Goal: Information Seeking & Learning: Check status

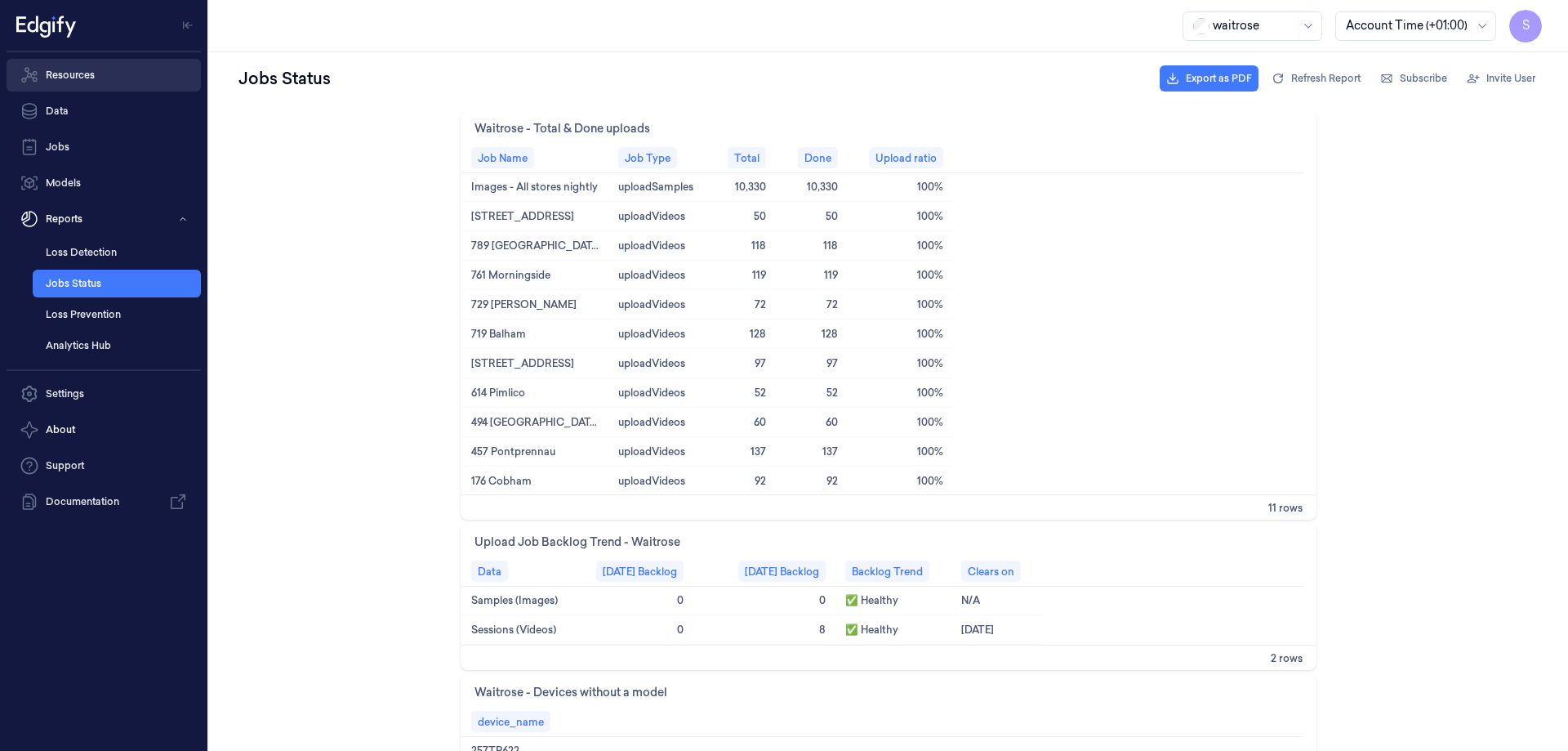
click at [83, 73] on link "Resources" at bounding box center [104, 75] width 194 height 32
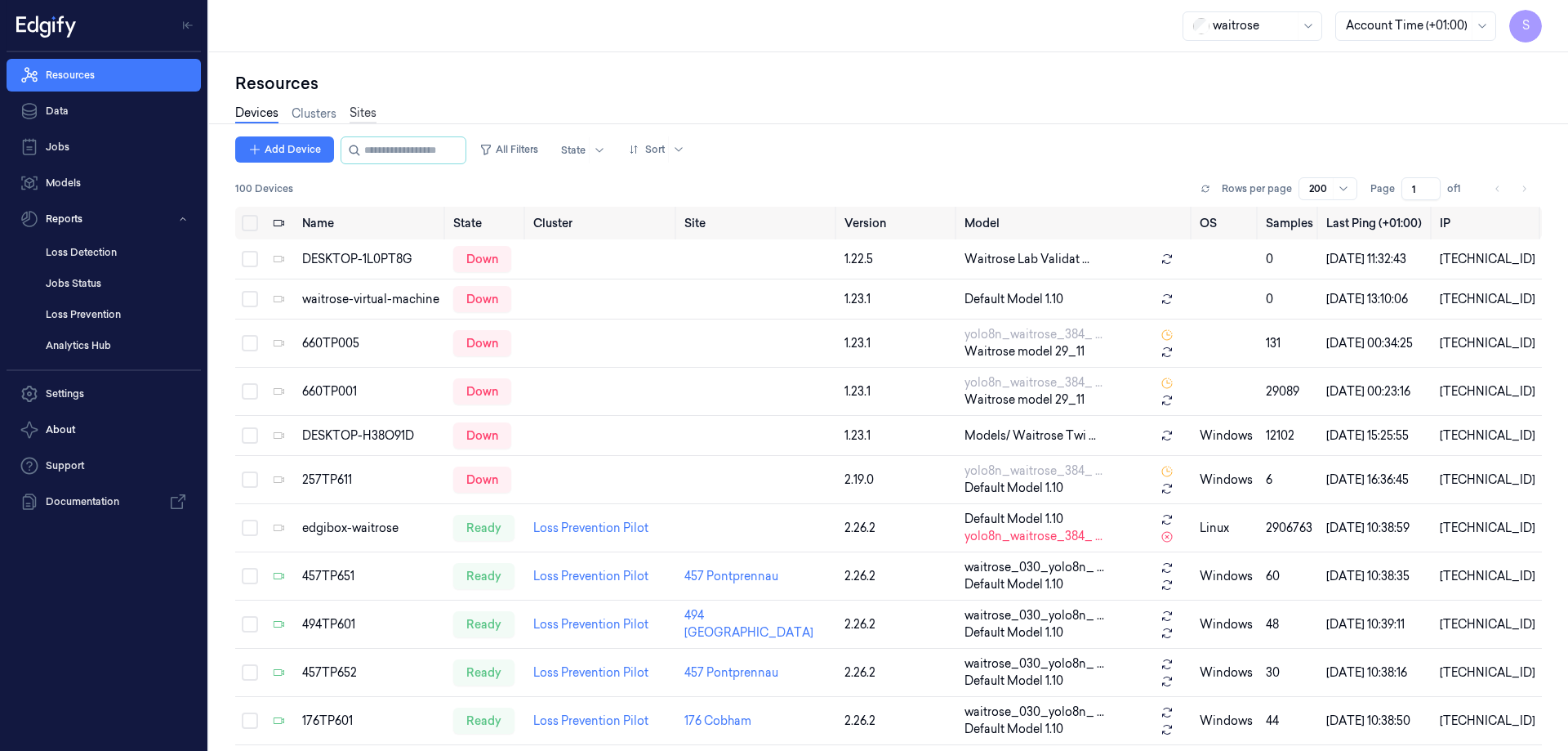
click at [366, 114] on link "Sites" at bounding box center [363, 114] width 27 height 19
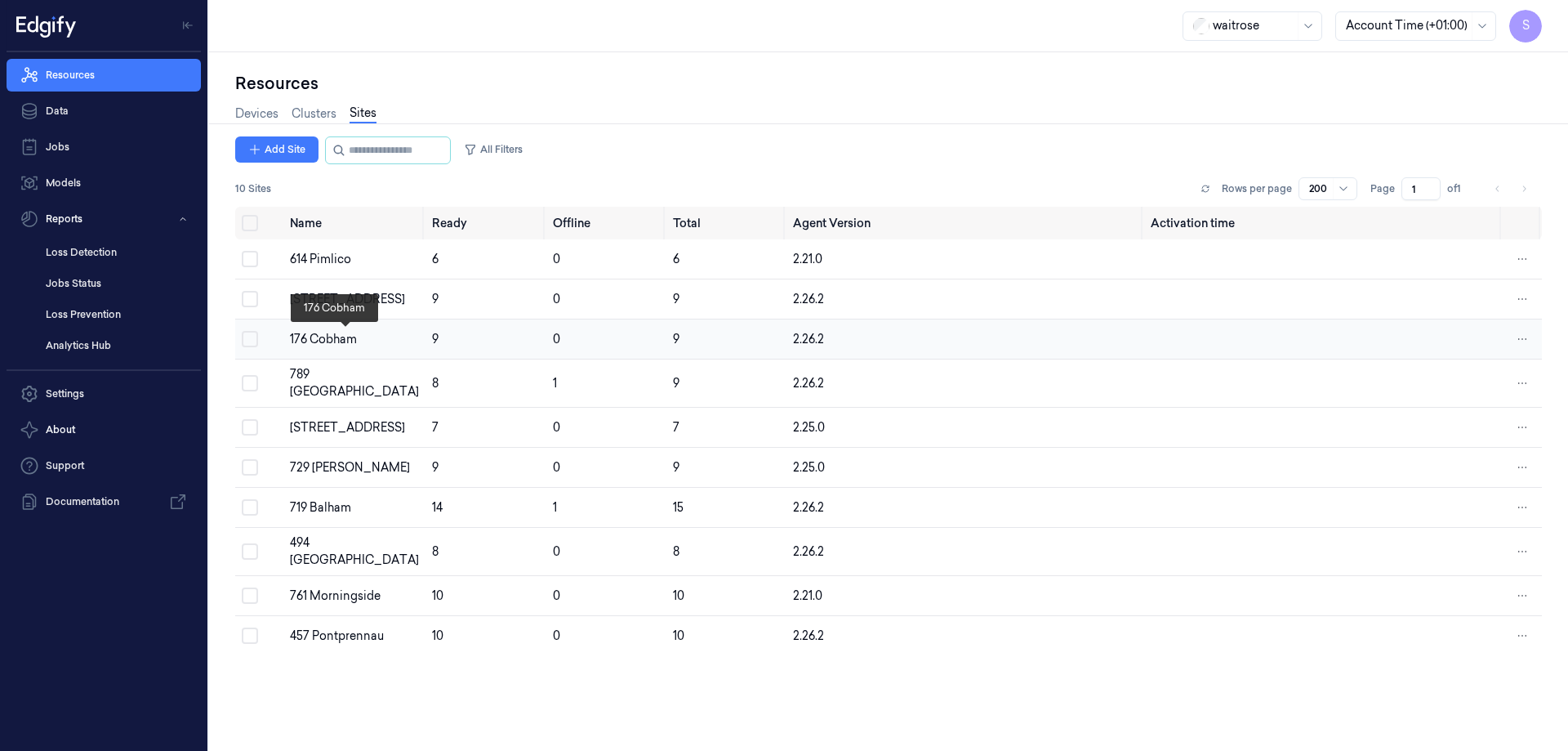
click at [337, 342] on div "176 Cobham" at bounding box center [353, 339] width 129 height 17
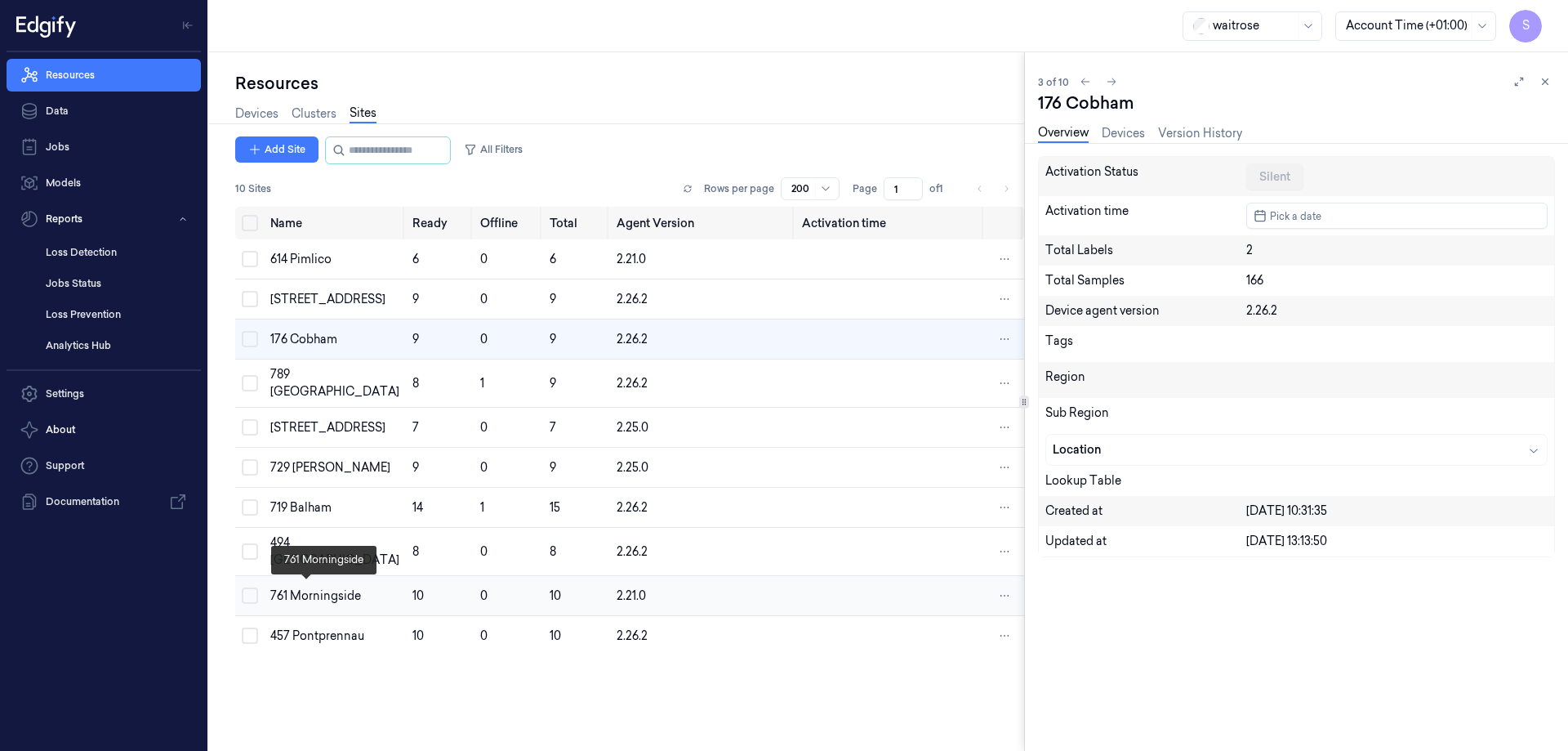
click at [309, 600] on div "761 Morningside" at bounding box center [334, 596] width 129 height 17
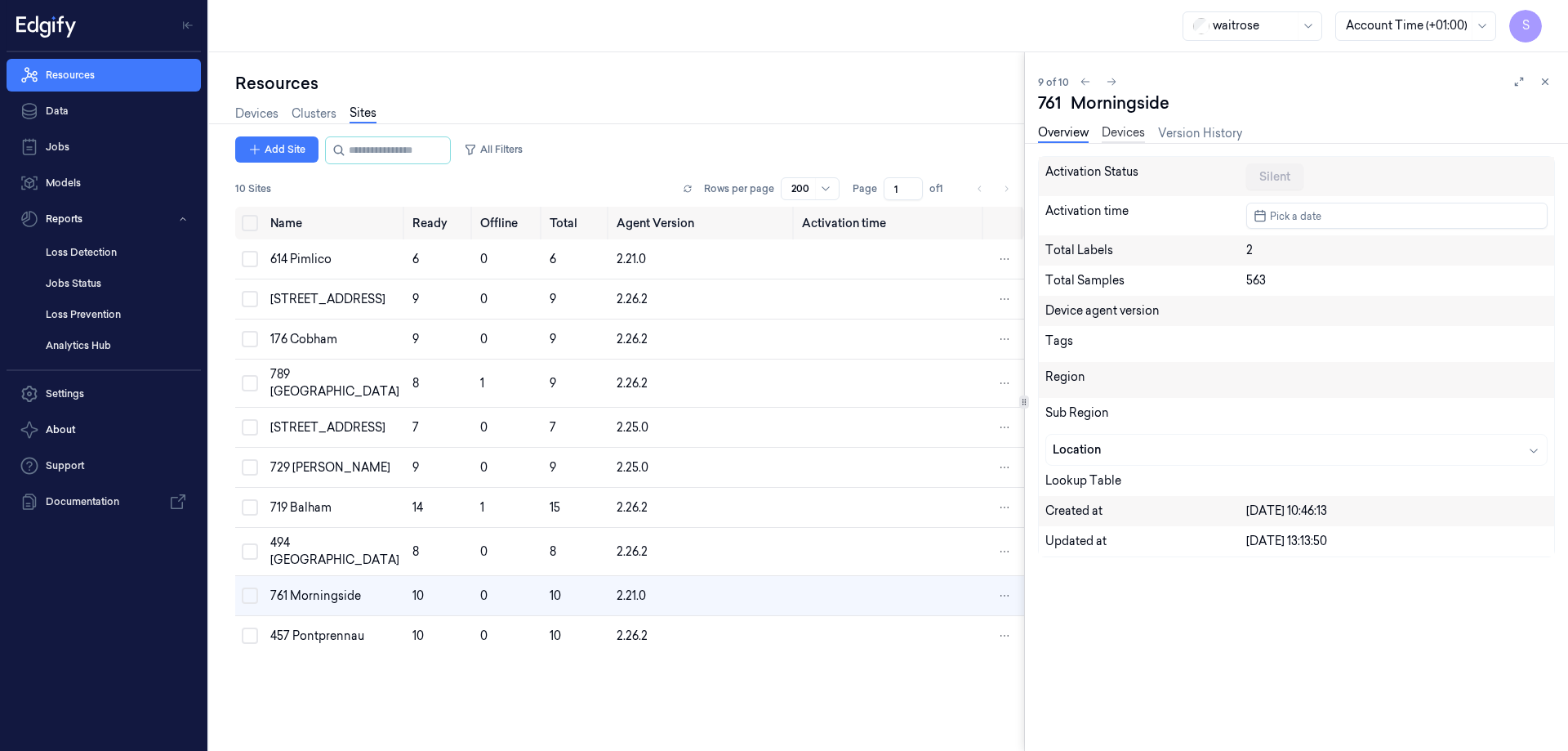
click at [1119, 132] on link "Devices" at bounding box center [1123, 133] width 43 height 19
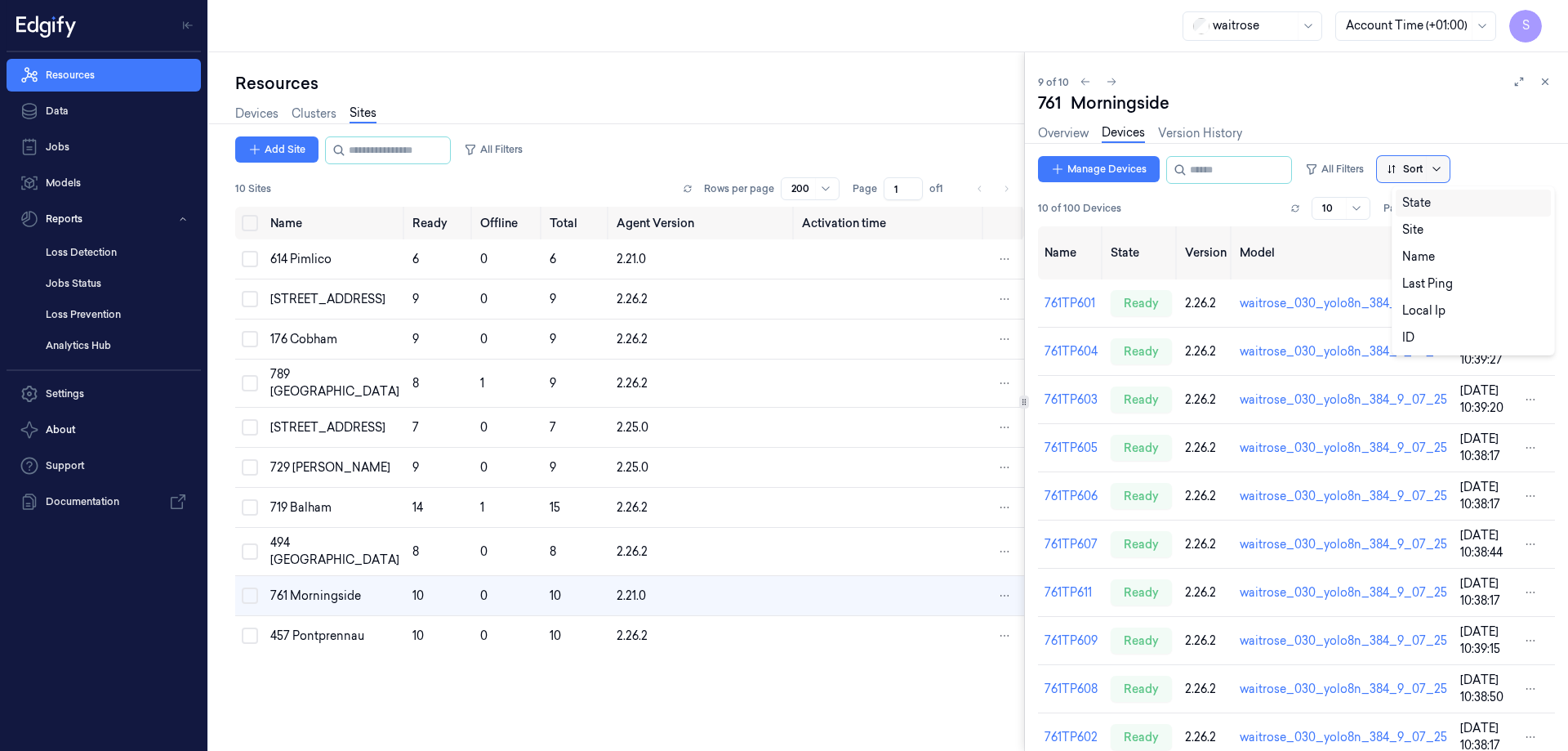
click at [1443, 168] on icon at bounding box center [1437, 170] width 13 height 13
click at [1426, 260] on div "Name" at bounding box center [1418, 257] width 32 height 17
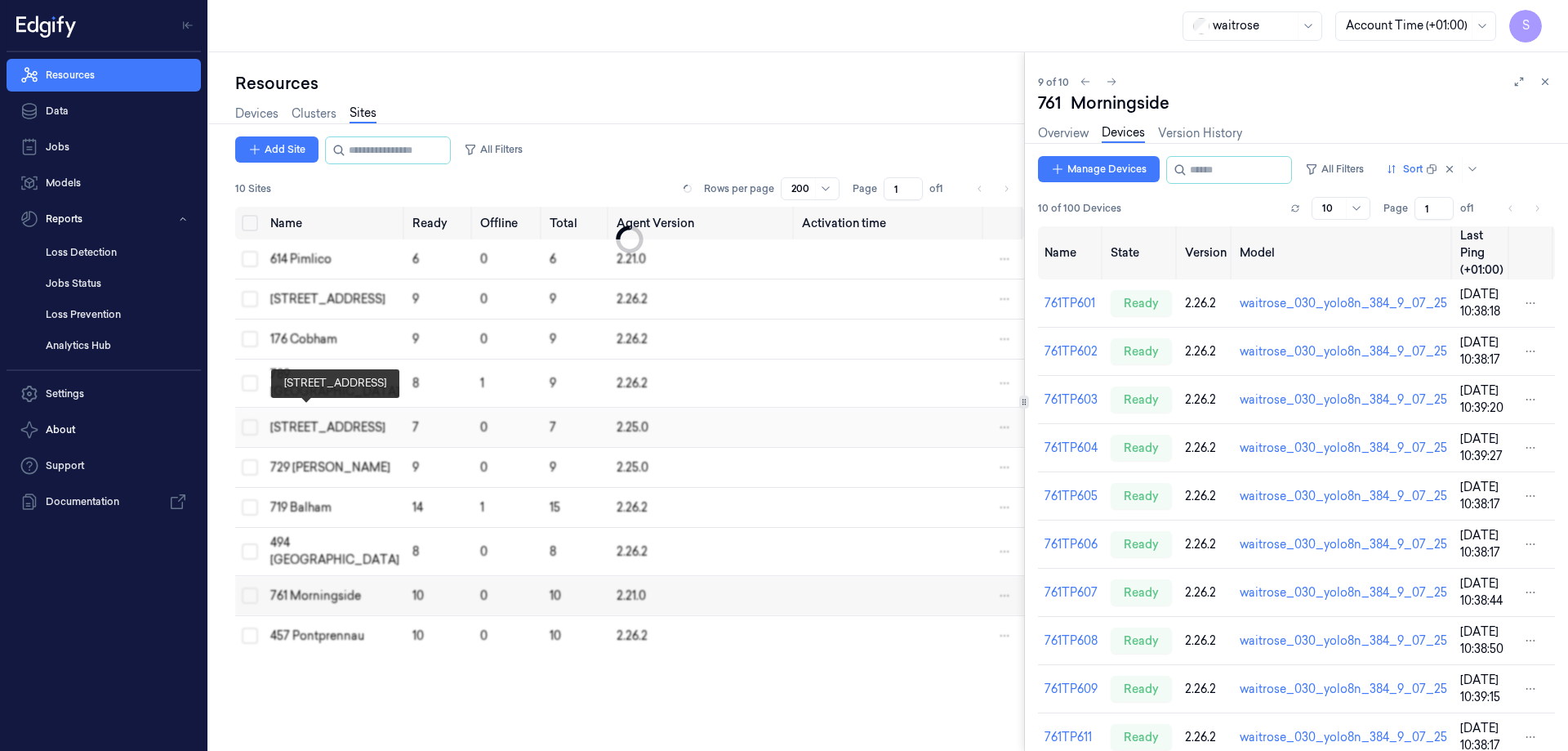
click at [301, 419] on div "[STREET_ADDRESS]" at bounding box center [334, 428] width 129 height 17
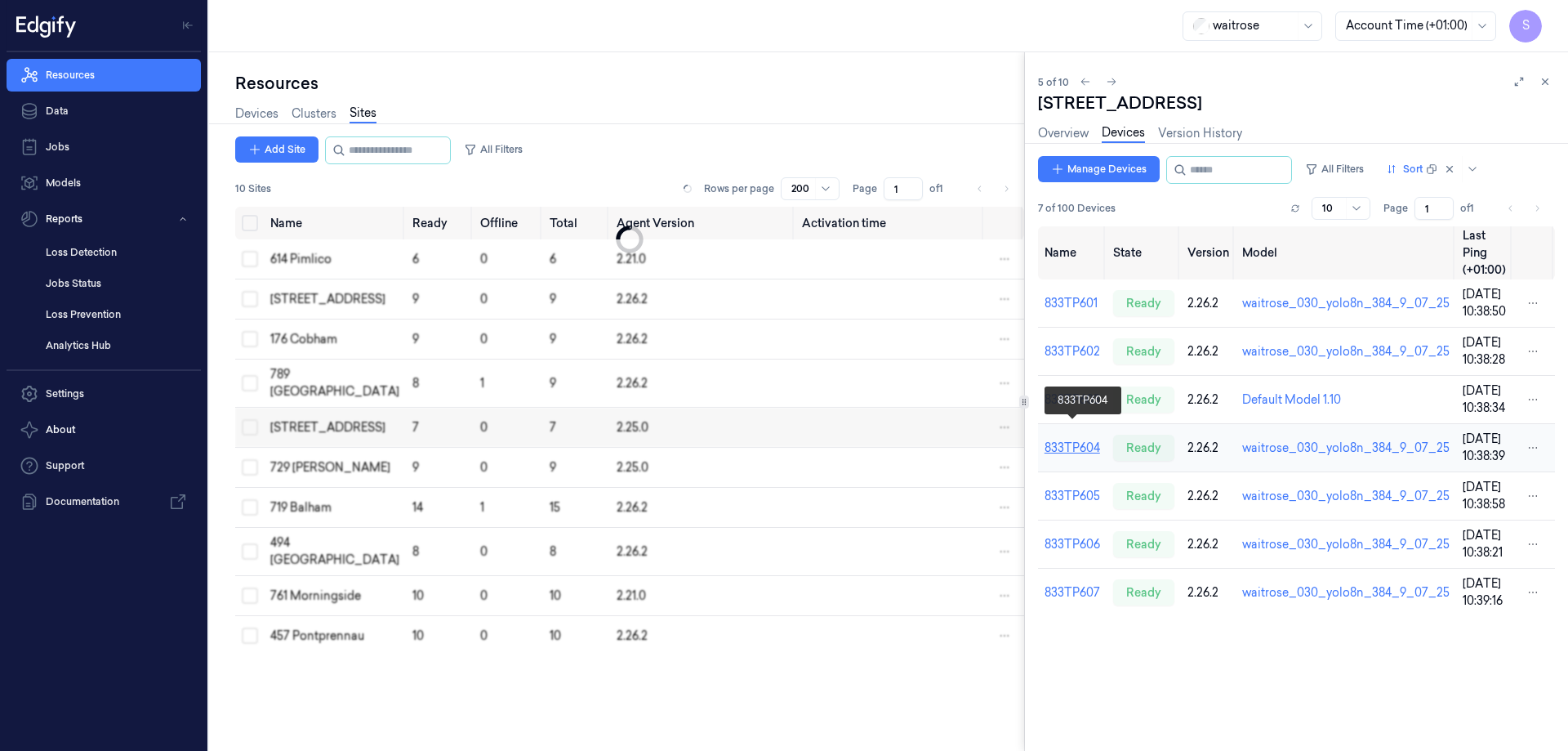
click at [1087, 440] on link "833TP604" at bounding box center [1073, 447] width 55 height 14
click at [1080, 440] on link "833TP604" at bounding box center [1073, 447] width 55 height 14
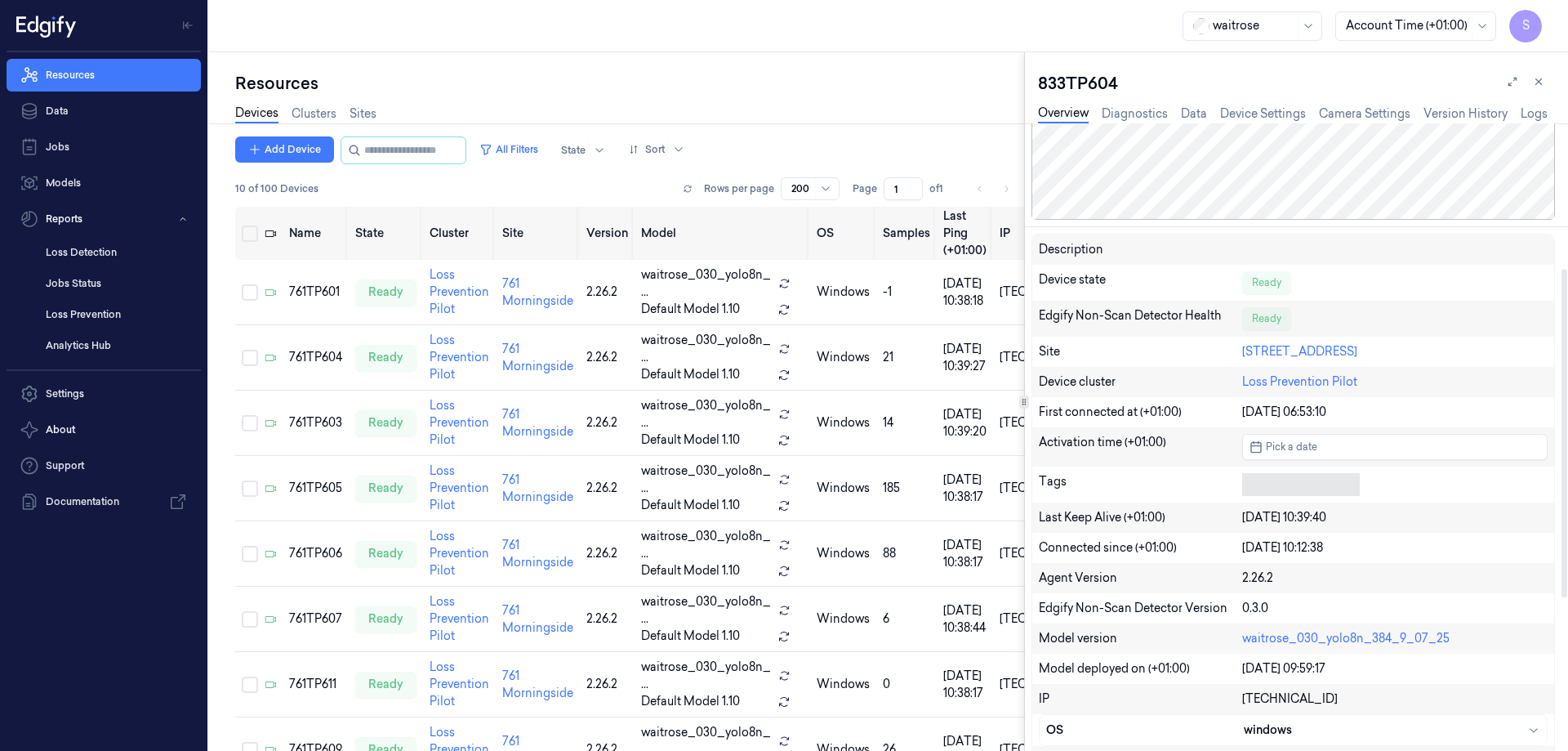
scroll to position [409, 0]
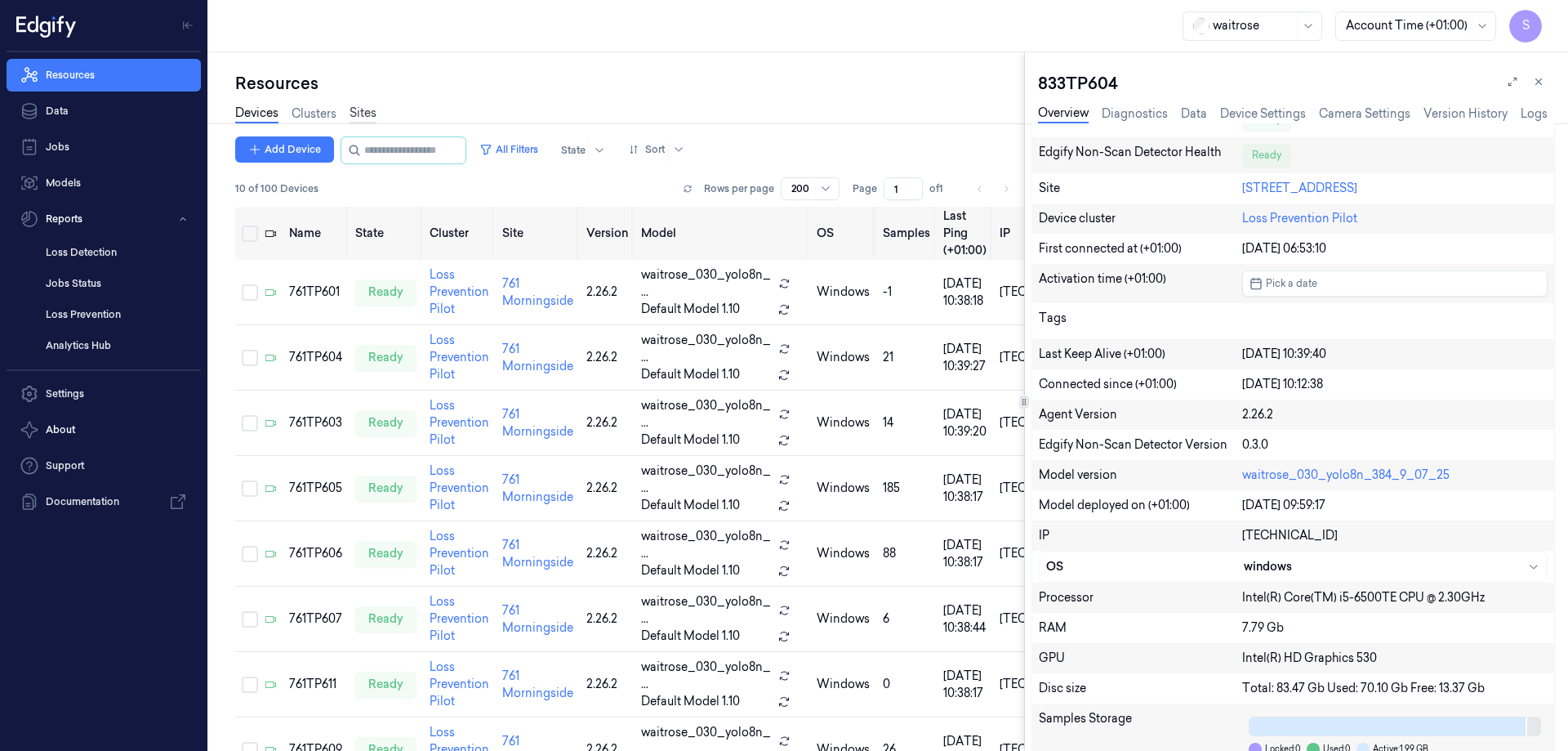
click at [363, 112] on link "Sites" at bounding box center [363, 114] width 27 height 19
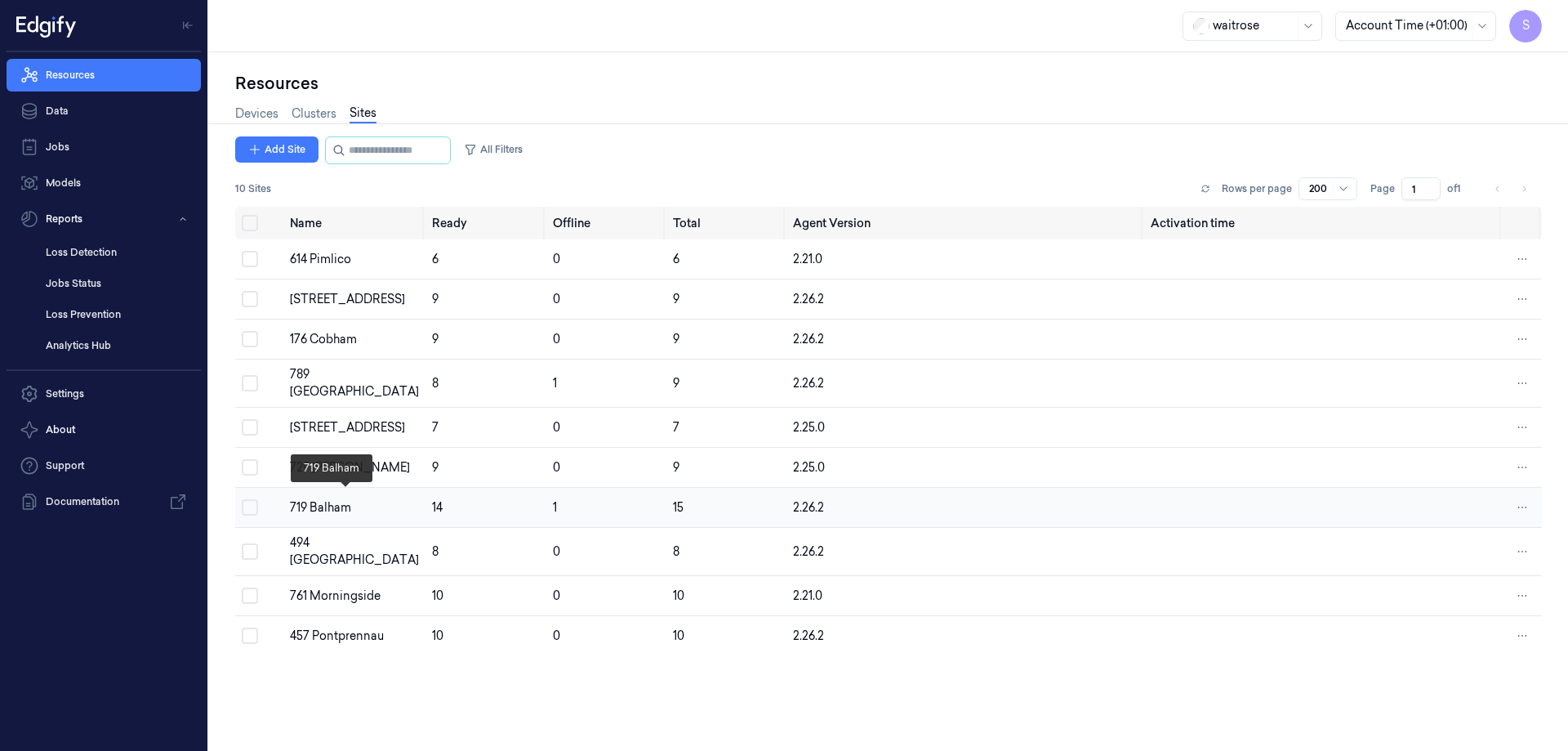
click at [332, 499] on div "719 Balham" at bounding box center [353, 508] width 129 height 17
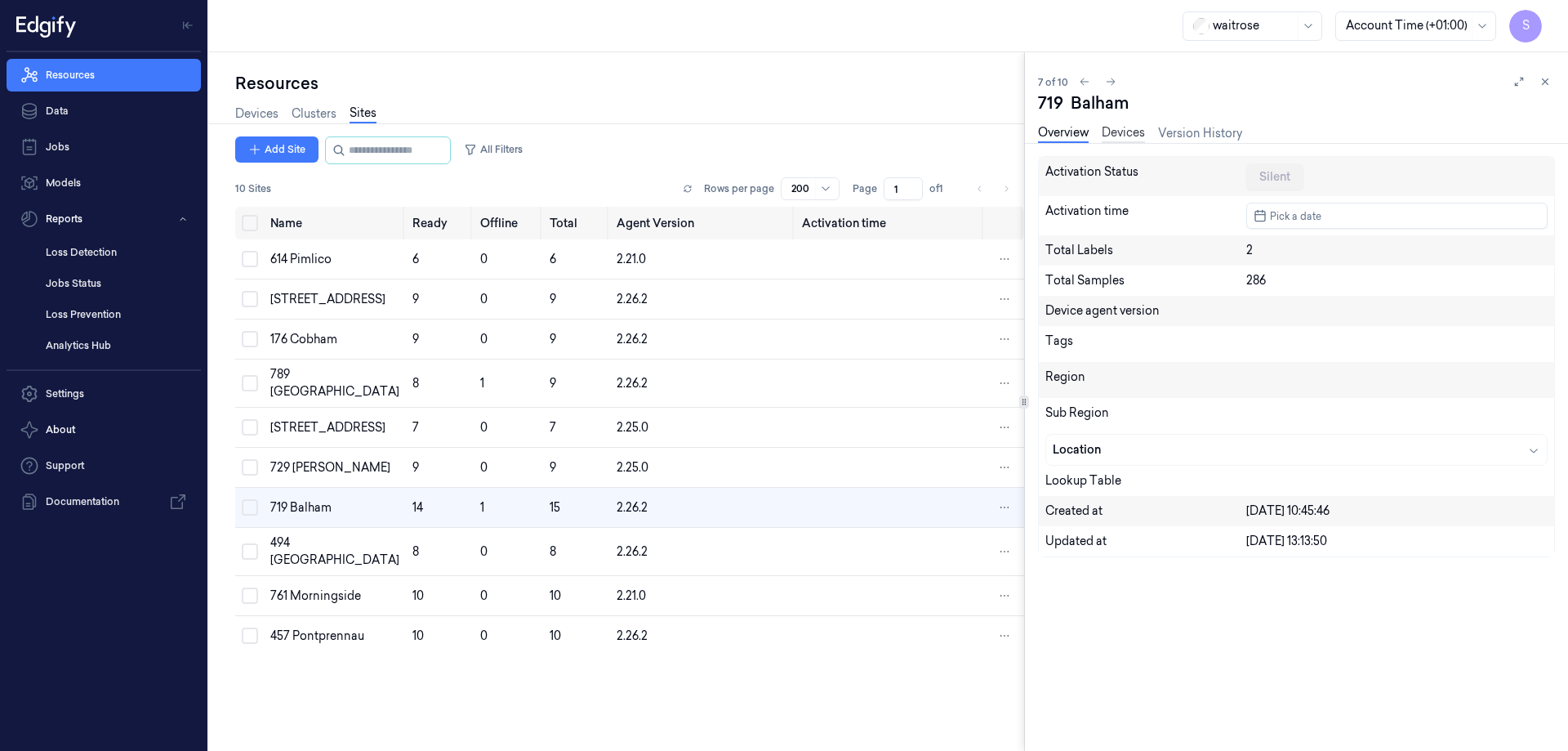
click at [1127, 132] on link "Devices" at bounding box center [1123, 133] width 43 height 19
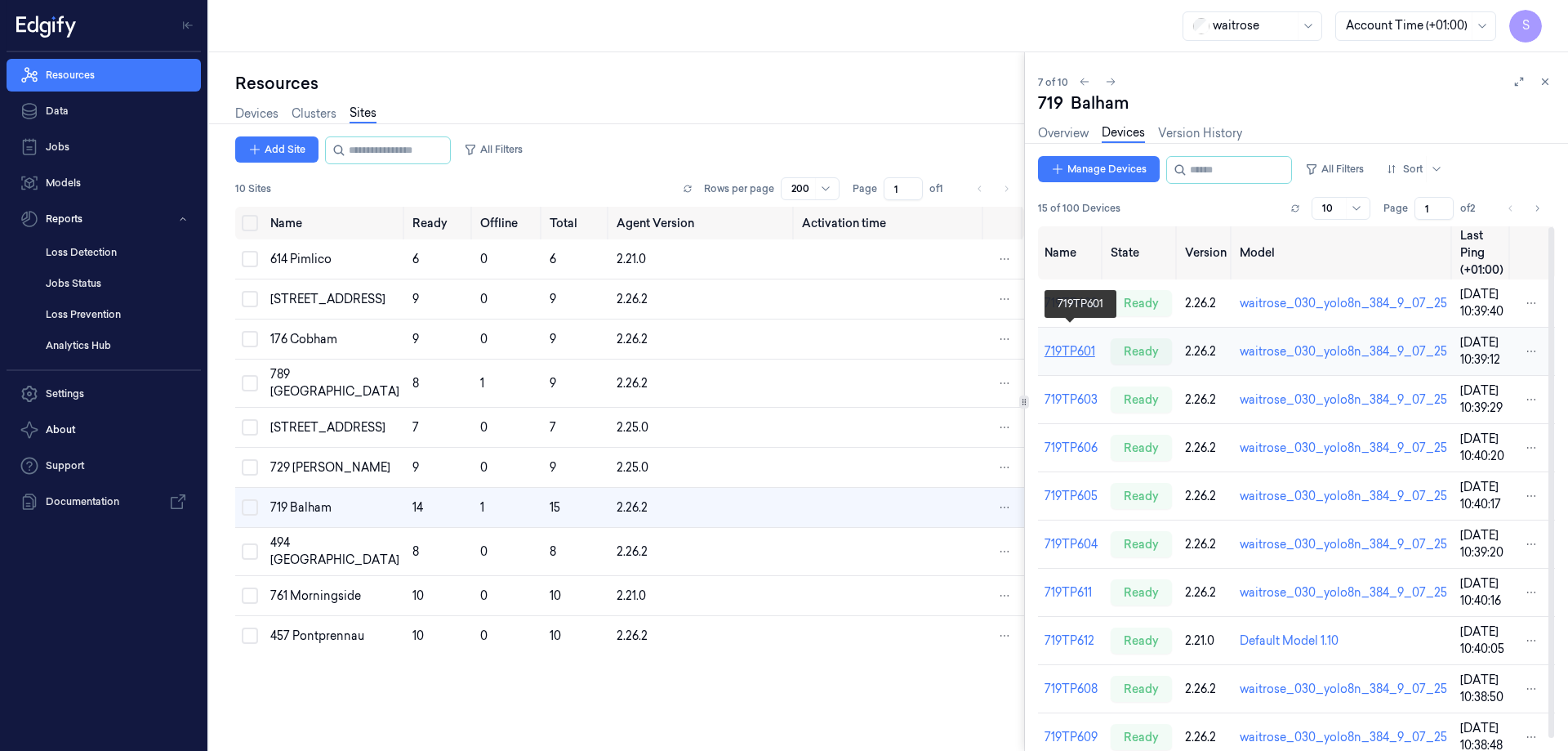
click at [1084, 344] on link "719TP601" at bounding box center [1070, 351] width 50 height 14
click at [1076, 344] on link "719TP601" at bounding box center [1070, 351] width 50 height 14
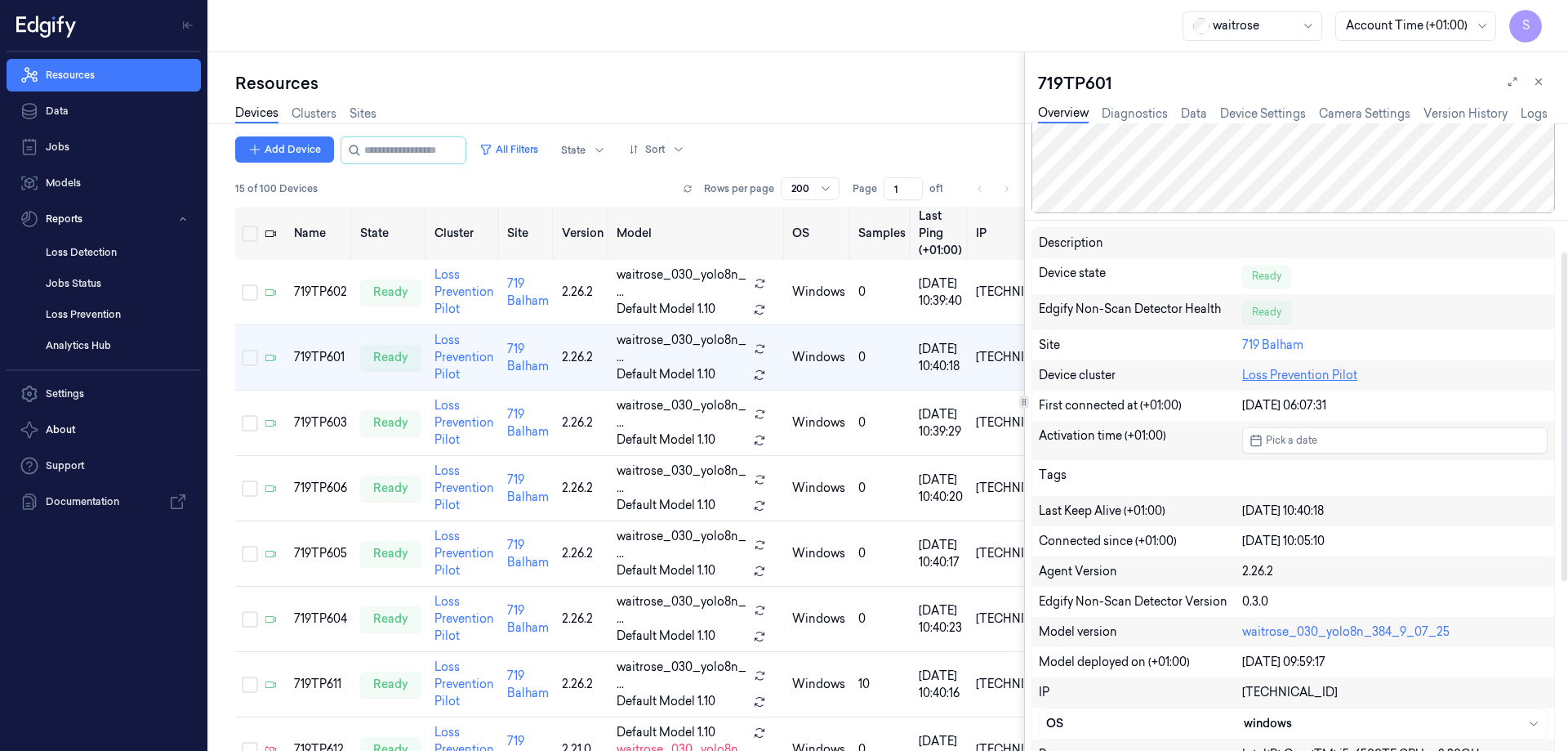
scroll to position [245, 0]
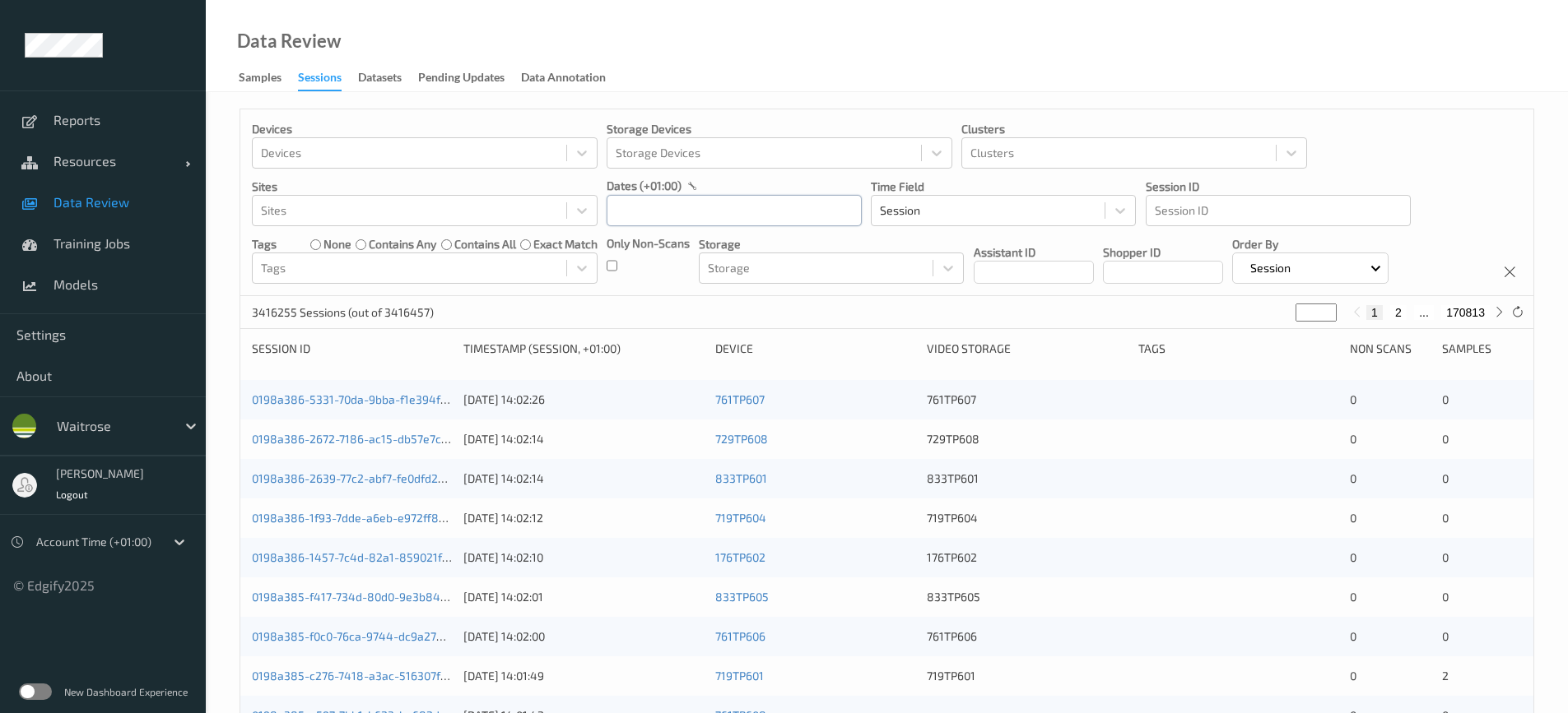
click at [678, 210] on input "text" at bounding box center [735, 210] width 255 height 32
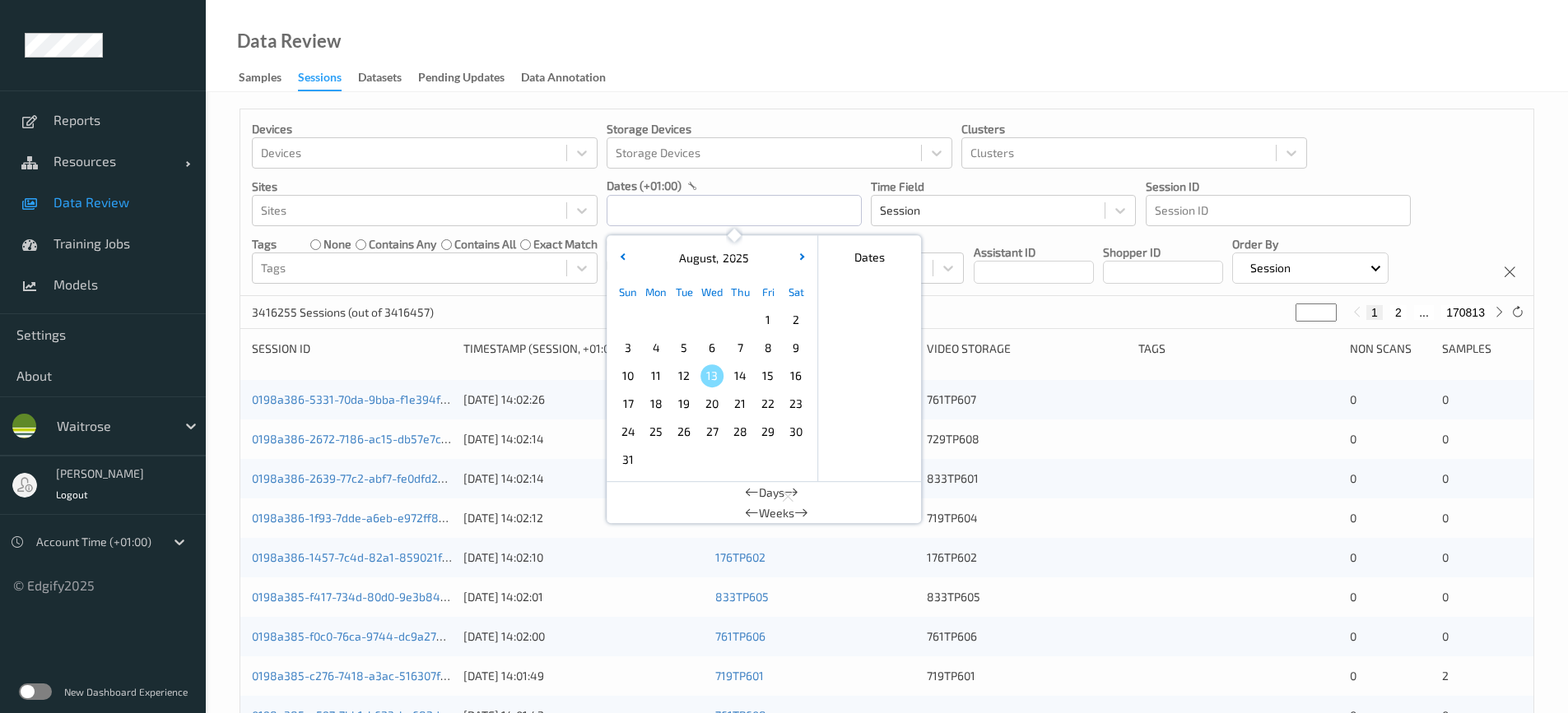
click at [707, 377] on span "13" at bounding box center [712, 376] width 23 height 23
click at [720, 94] on div "Devices Devices Storage Devices Storage Devices Clusters Clusters Sites Sites d…" at bounding box center [886, 665] width 1363 height 1146
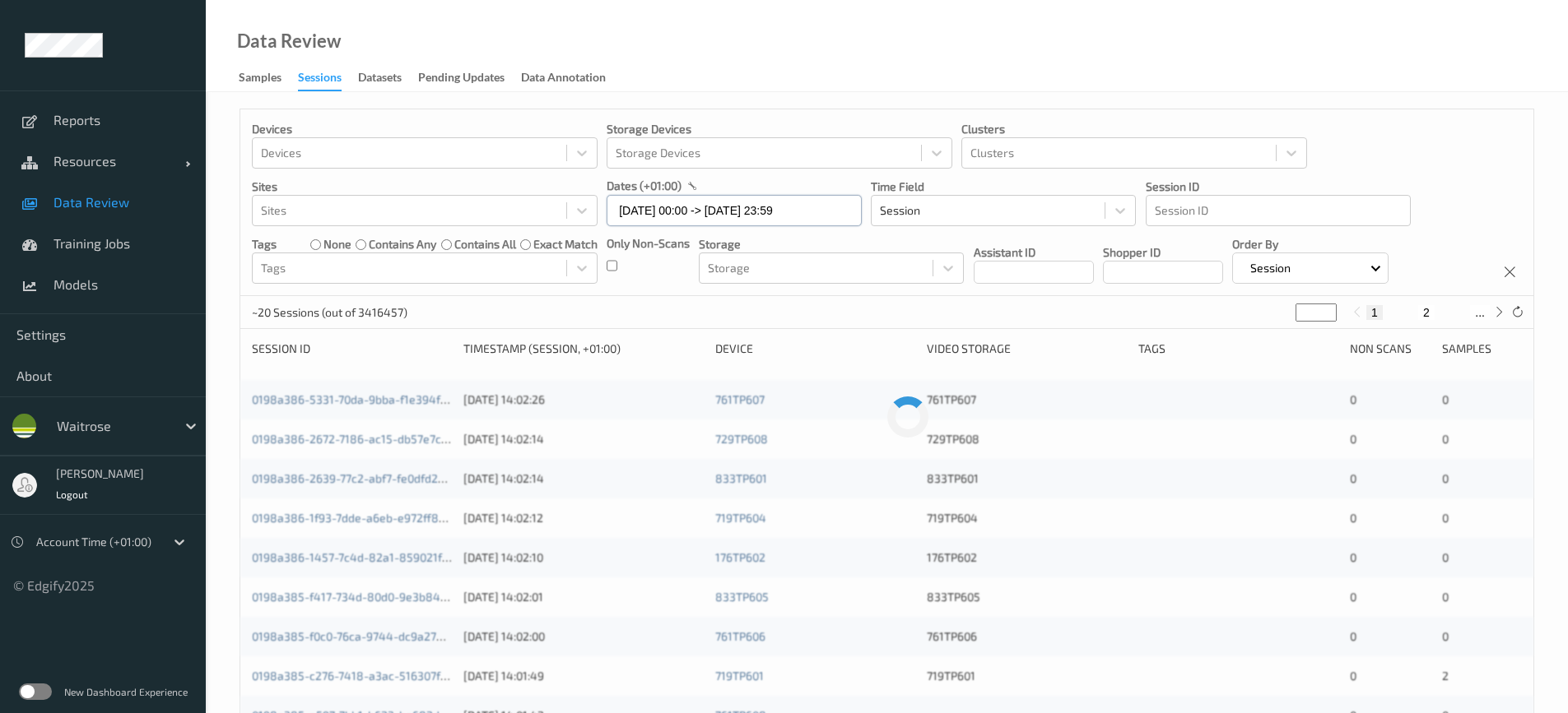
click at [653, 217] on input "[DATE] 00:00 -> [DATE] 23:59" at bounding box center [735, 210] width 255 height 32
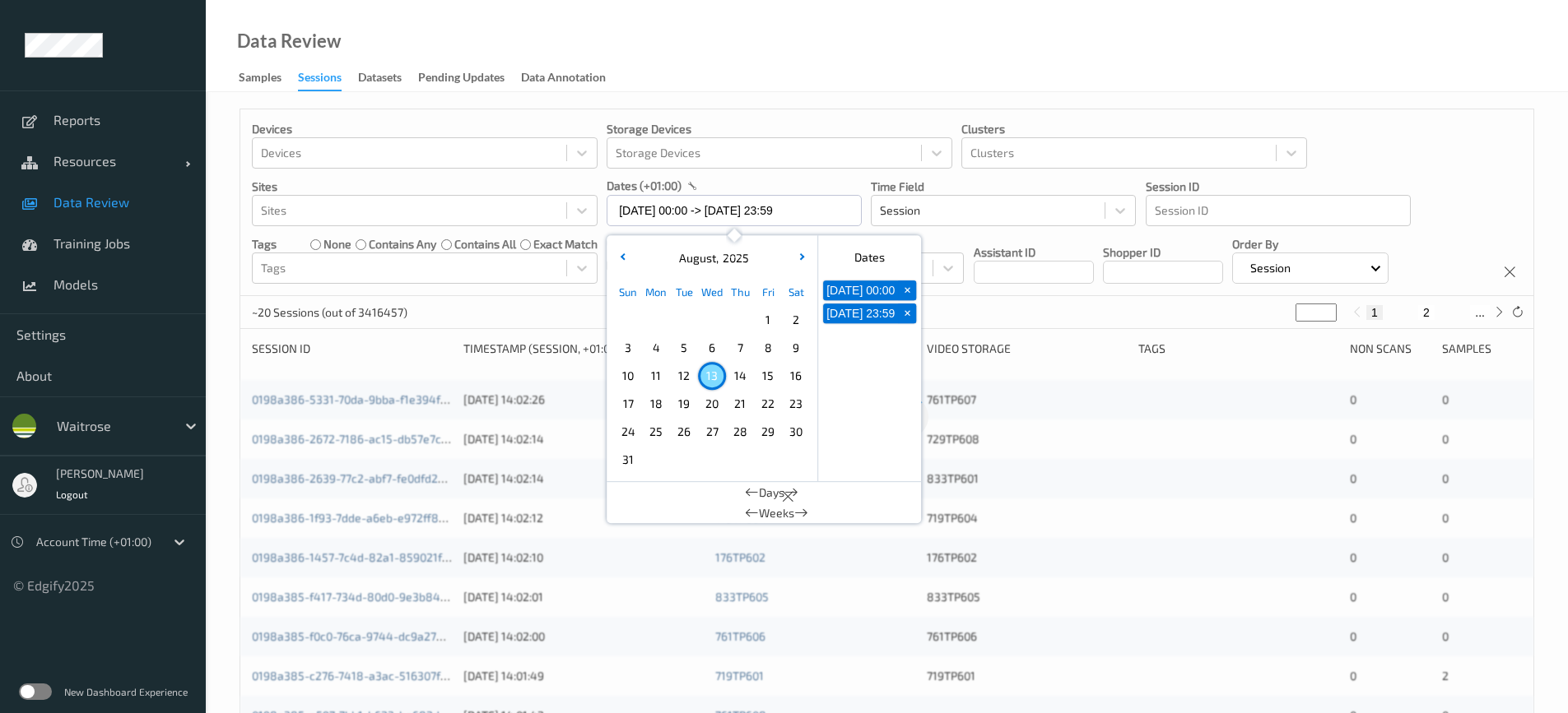
click at [676, 371] on span "12" at bounding box center [684, 376] width 23 height 23
type input "[DATE] 00:00 -> [DATE] 23:59"
click at [648, 37] on div "Data Review Samples Sessions Datasets Pending Updates Data Annotation" at bounding box center [886, 46] width 1363 height 92
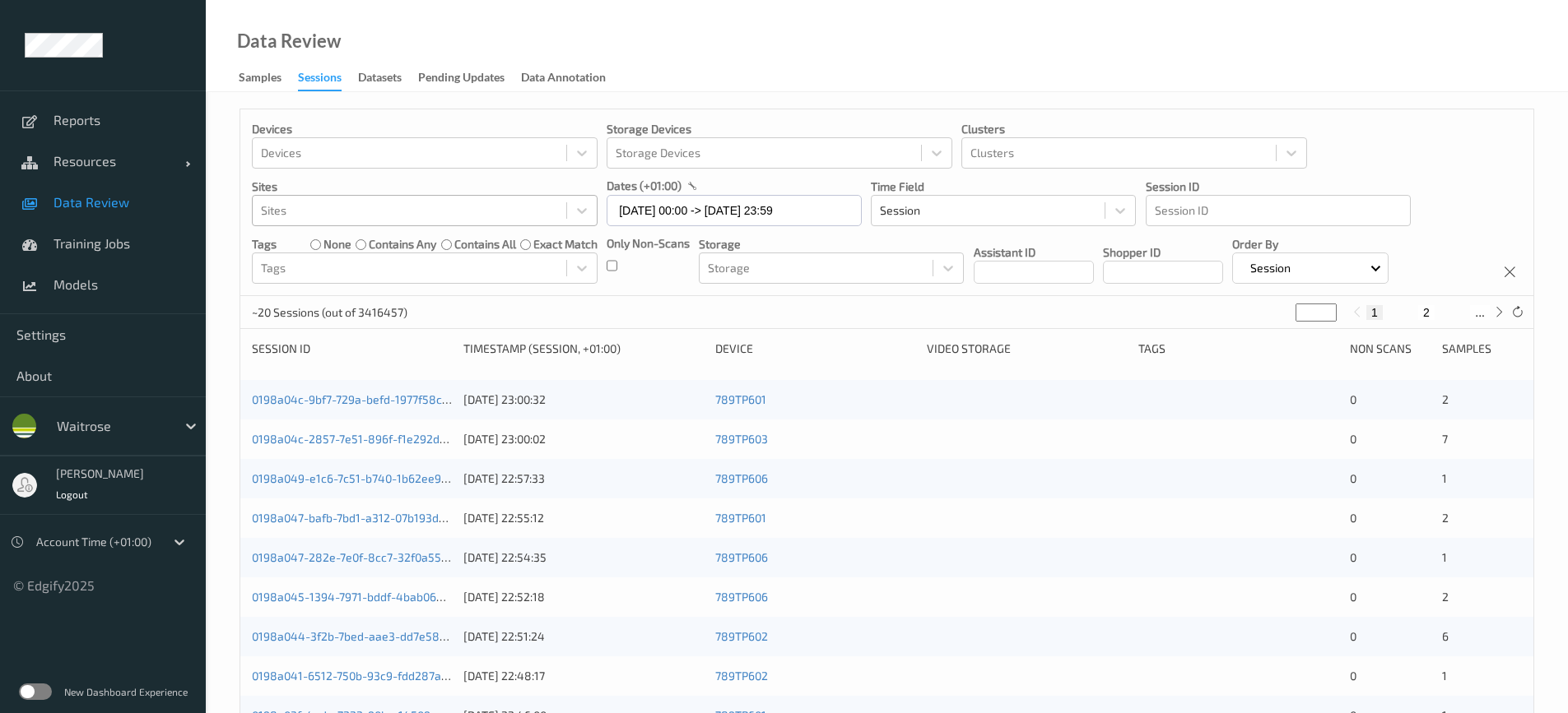
click at [343, 208] on div at bounding box center [410, 210] width 298 height 20
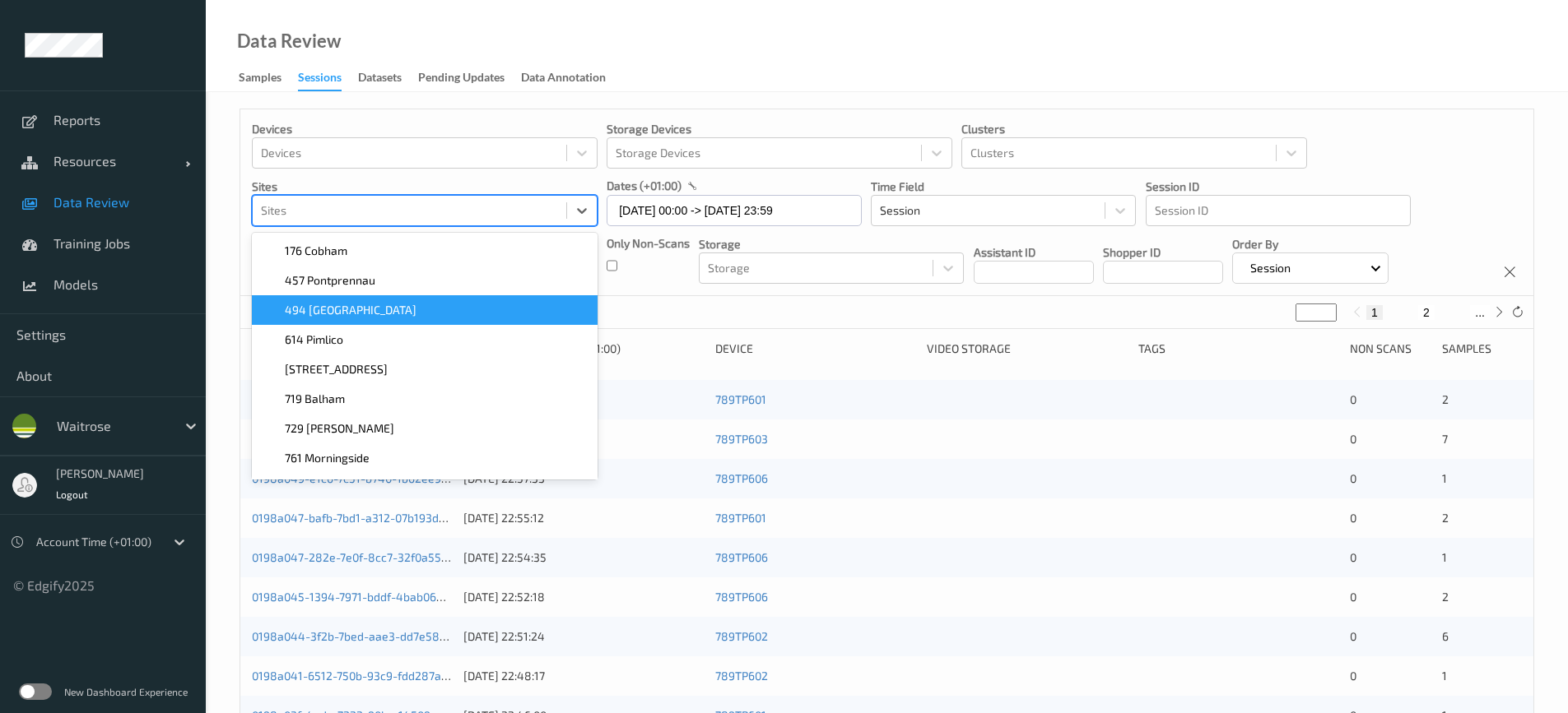
click at [358, 321] on div "494 [GEOGRAPHIC_DATA]" at bounding box center [424, 310] width 346 height 30
click at [902, 79] on div "Data Review Samples Sessions Datasets Pending Updates Data Annotation" at bounding box center [886, 46] width 1363 height 92
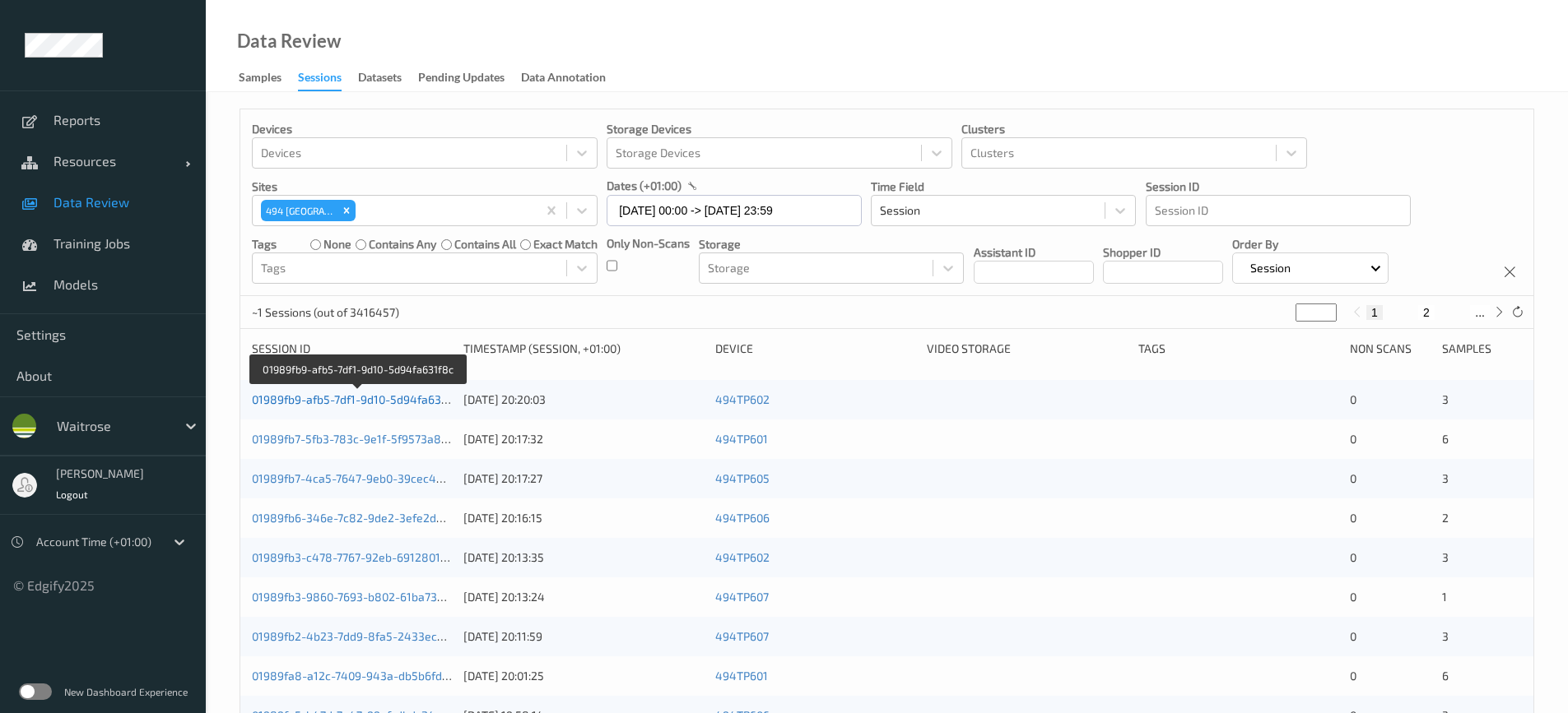
click at [332, 399] on link "01989fb9-afb5-7df1-9d10-5d94fa631f8c" at bounding box center [357, 399] width 211 height 14
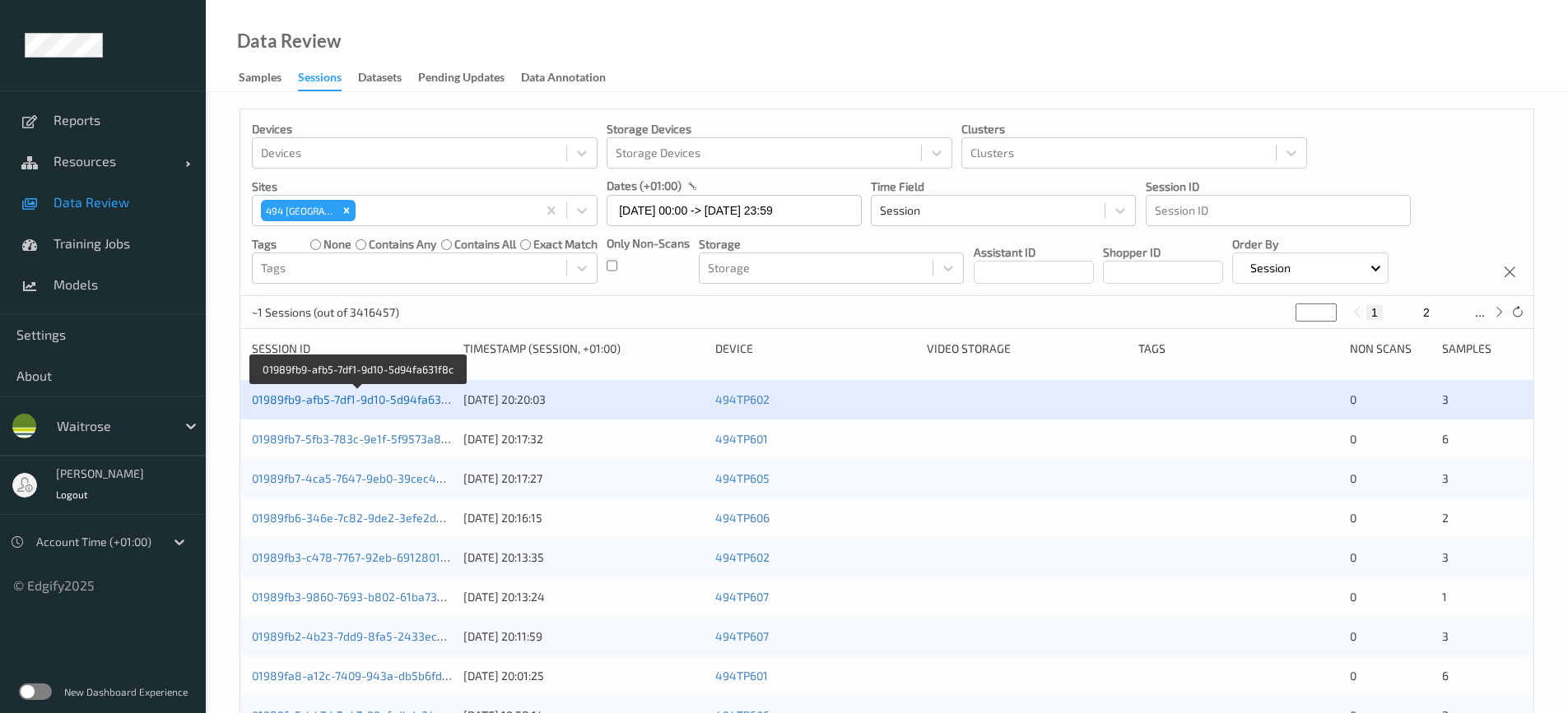
click at [373, 394] on link "01989fb9-afb5-7df1-9d10-5d94fa631f8c" at bounding box center [357, 399] width 211 height 14
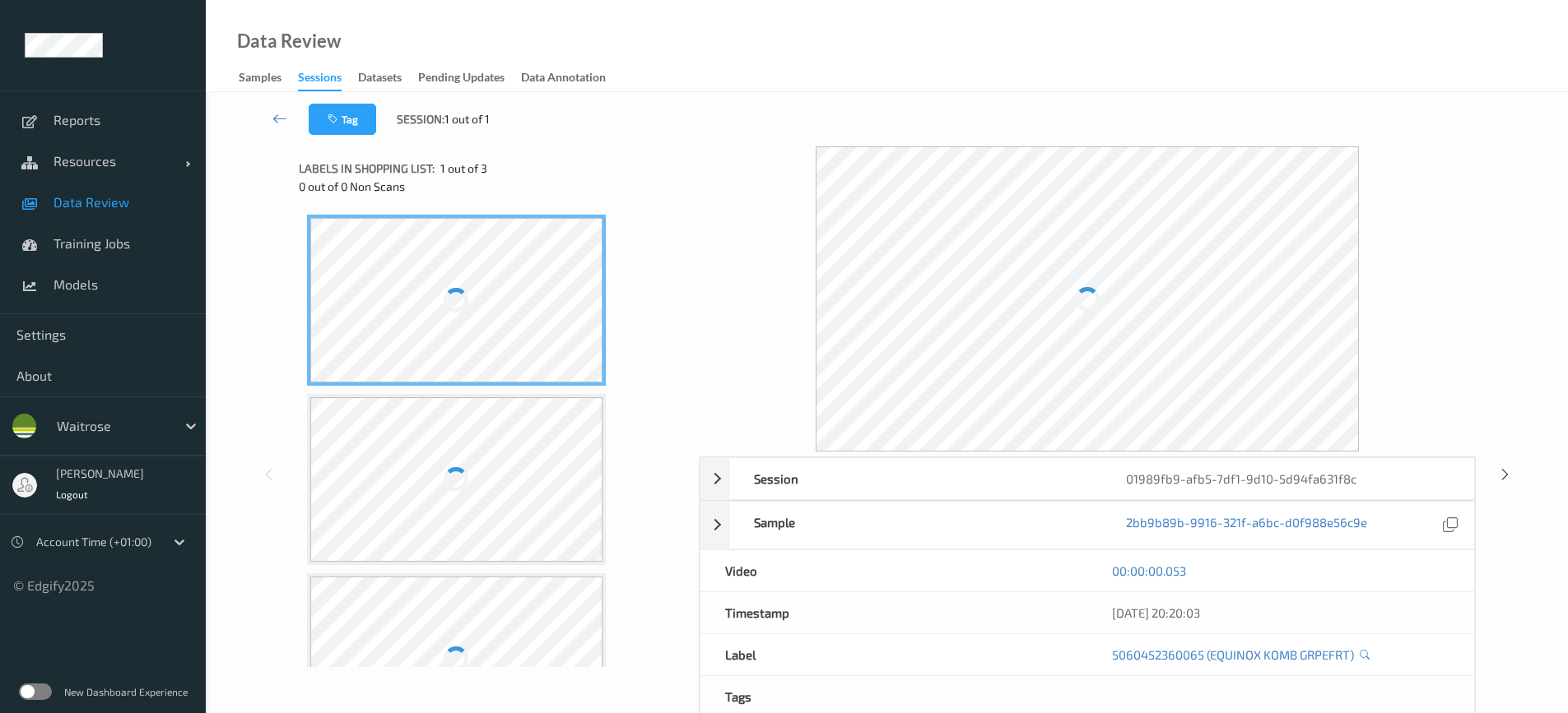
click at [837, 67] on div "Data Review Samples Sessions Datasets Pending Updates Data Annotation" at bounding box center [886, 46] width 1363 height 92
click at [322, 68] on link "Sessions" at bounding box center [327, 79] width 60 height 25
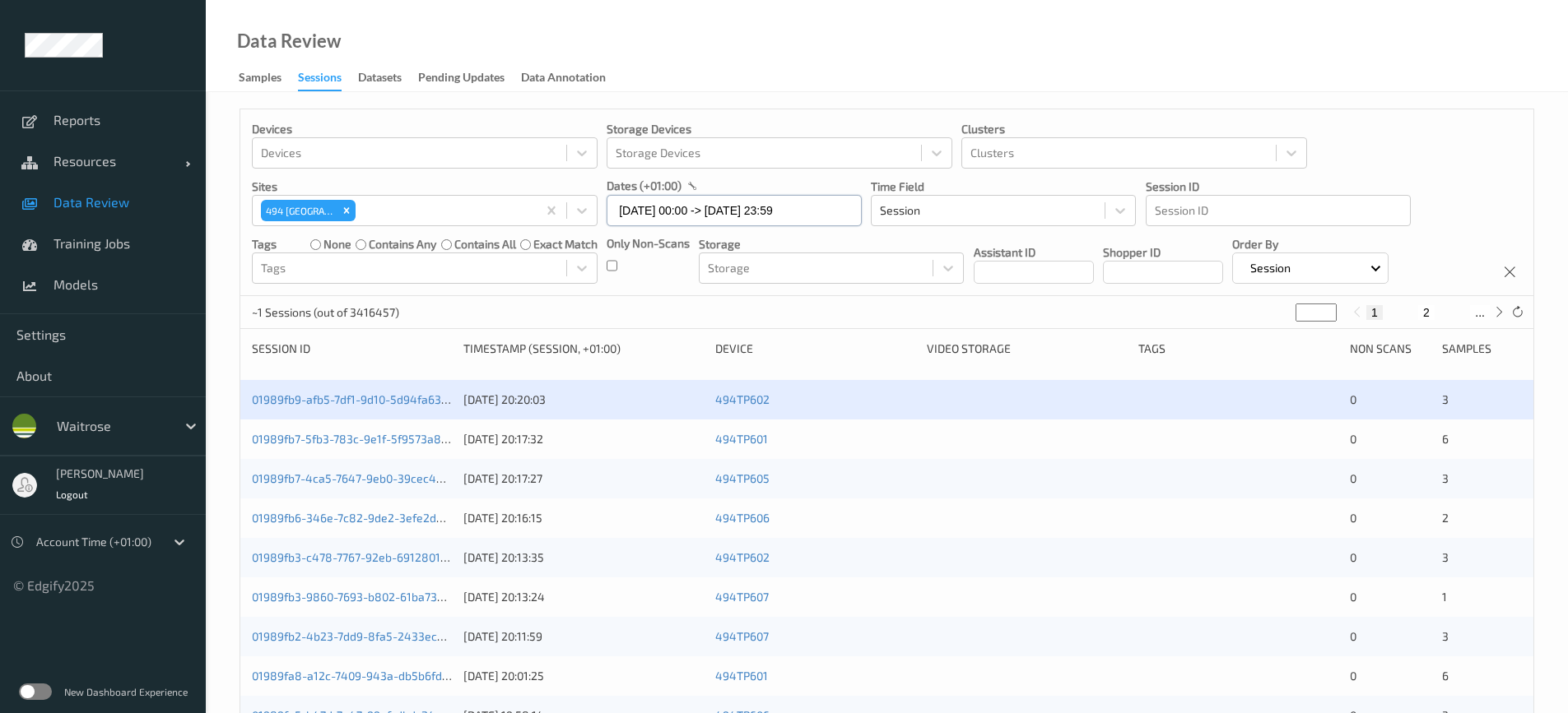
click at [749, 204] on input "[DATE] 00:00 -> [DATE] 23:59" at bounding box center [735, 210] width 255 height 32
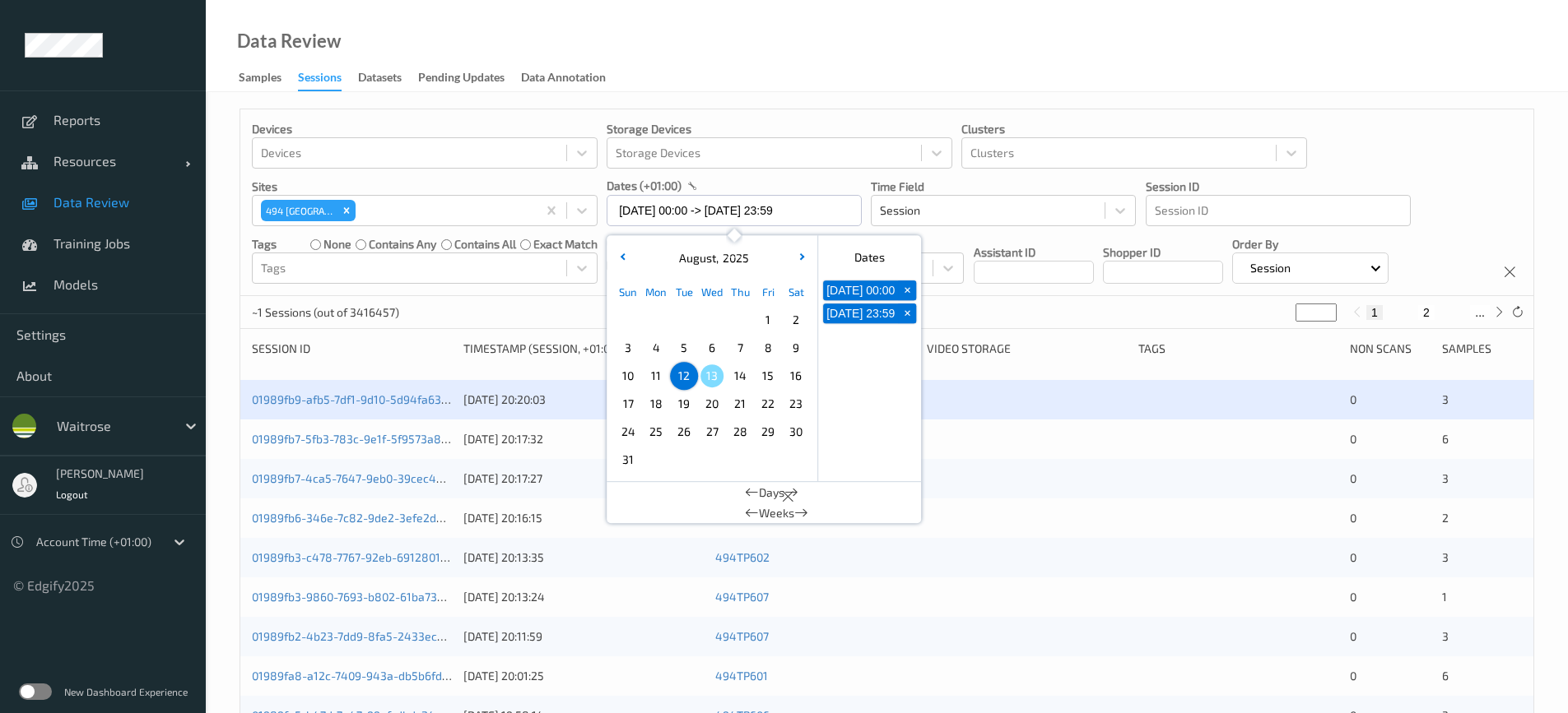
click at [624, 371] on span "10" at bounding box center [628, 376] width 23 height 23
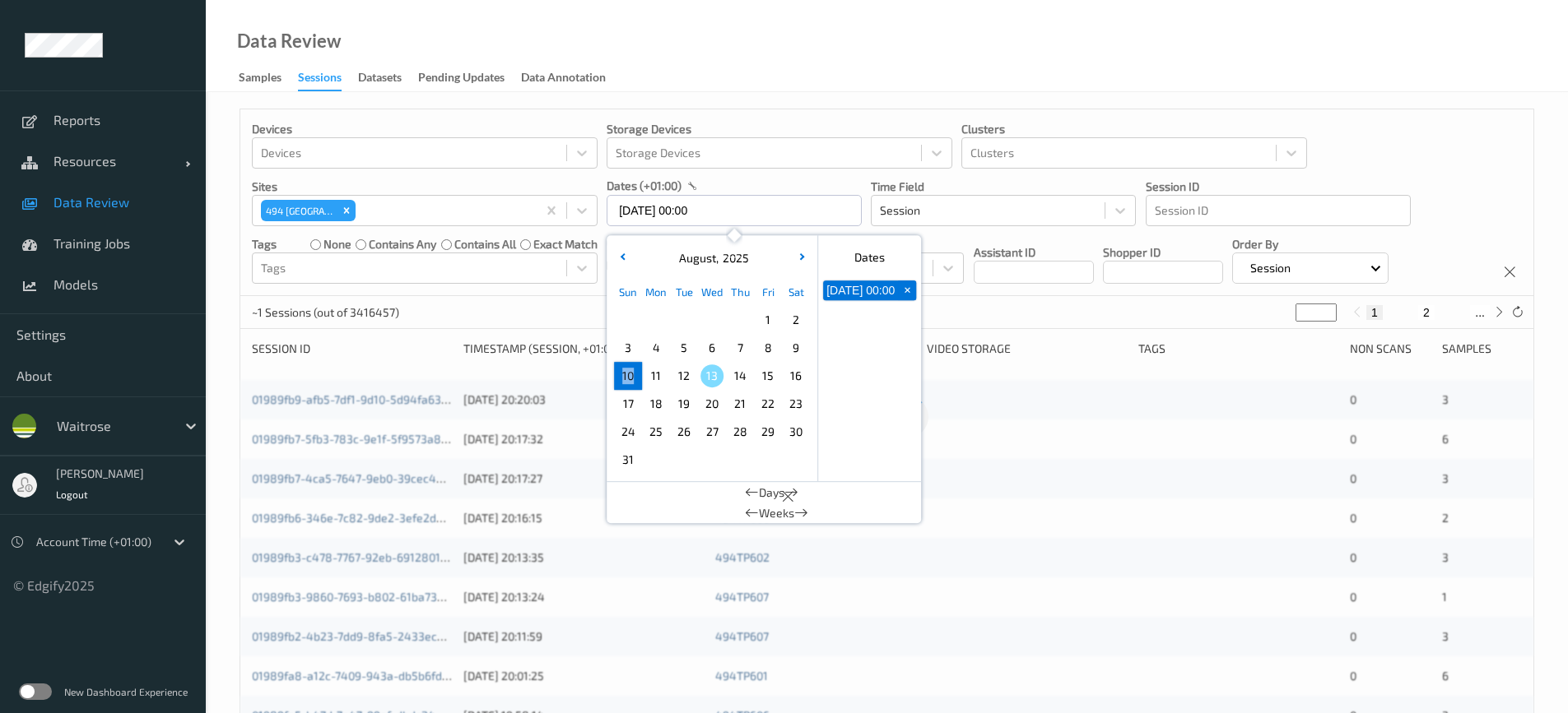
click at [624, 371] on span "10" at bounding box center [628, 376] width 23 height 23
type input "[DATE] 00:00 -> [DATE] 23:59"
click at [701, 70] on div "Data Review Samples Sessions Datasets Pending Updates Data Annotation" at bounding box center [886, 46] width 1363 height 92
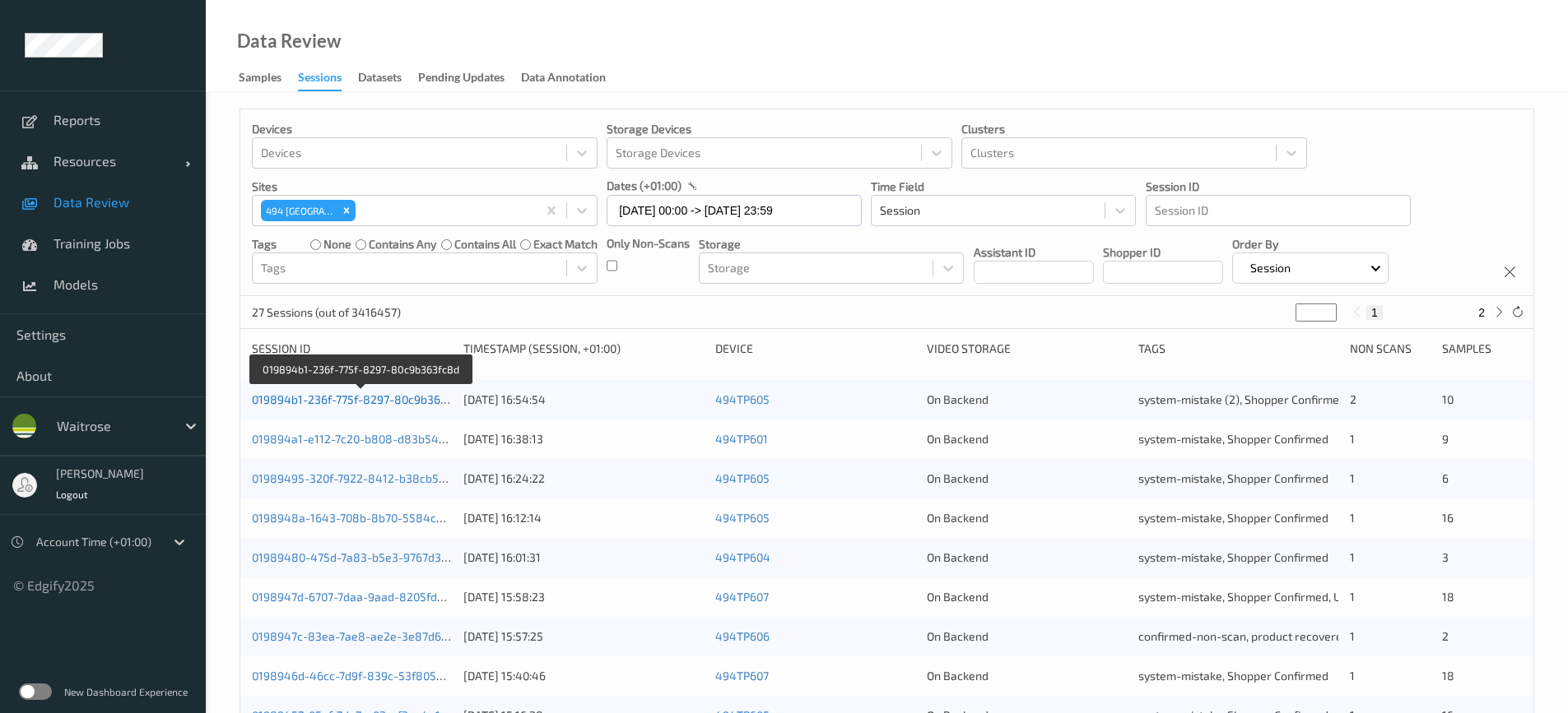
click at [366, 403] on link "019894b1-236f-775f-8297-80c9b363fc8d" at bounding box center [361, 399] width 219 height 14
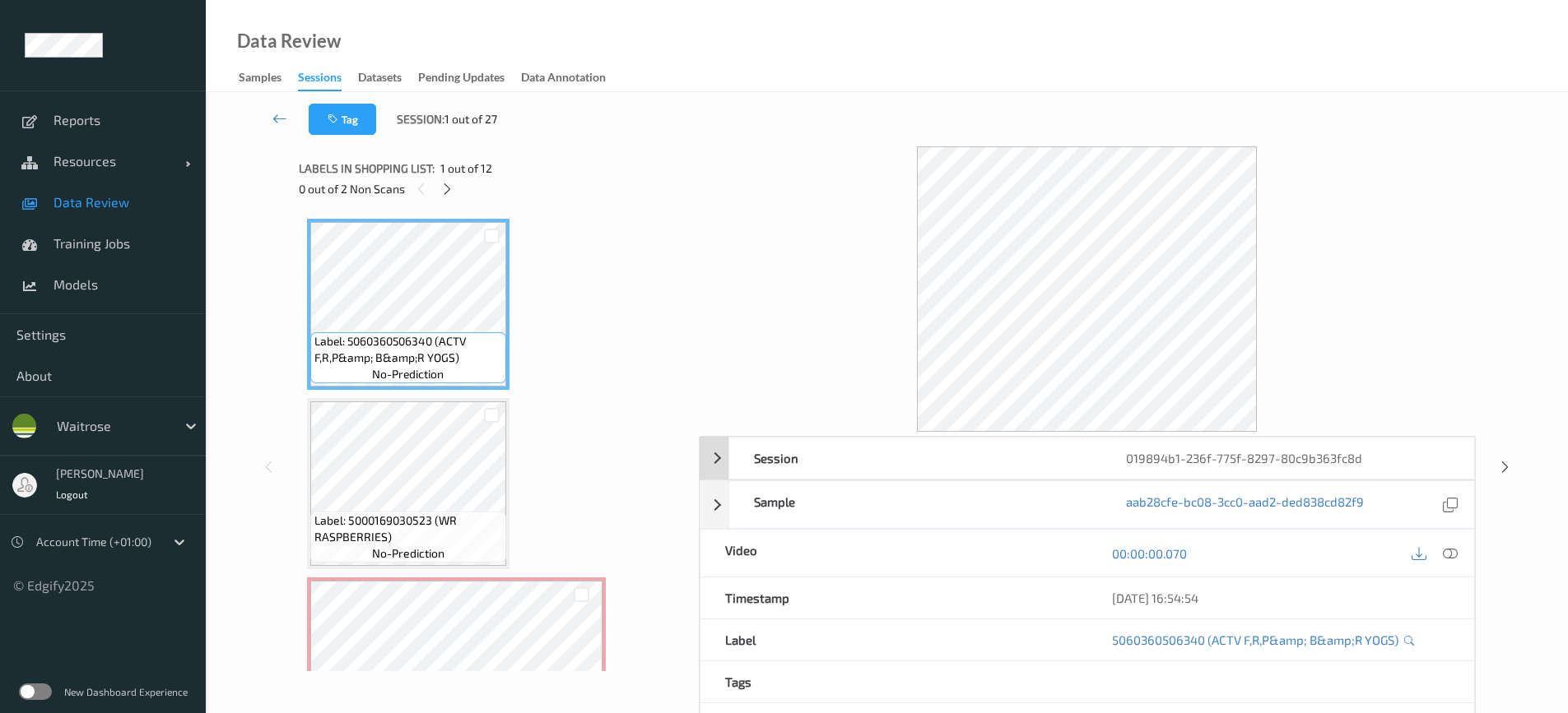
click at [715, 456] on div "Session 019894b1-236f-775f-8297-80c9b363fc8d" at bounding box center [1088, 458] width 776 height 43
